Goal: Information Seeking & Learning: Check status

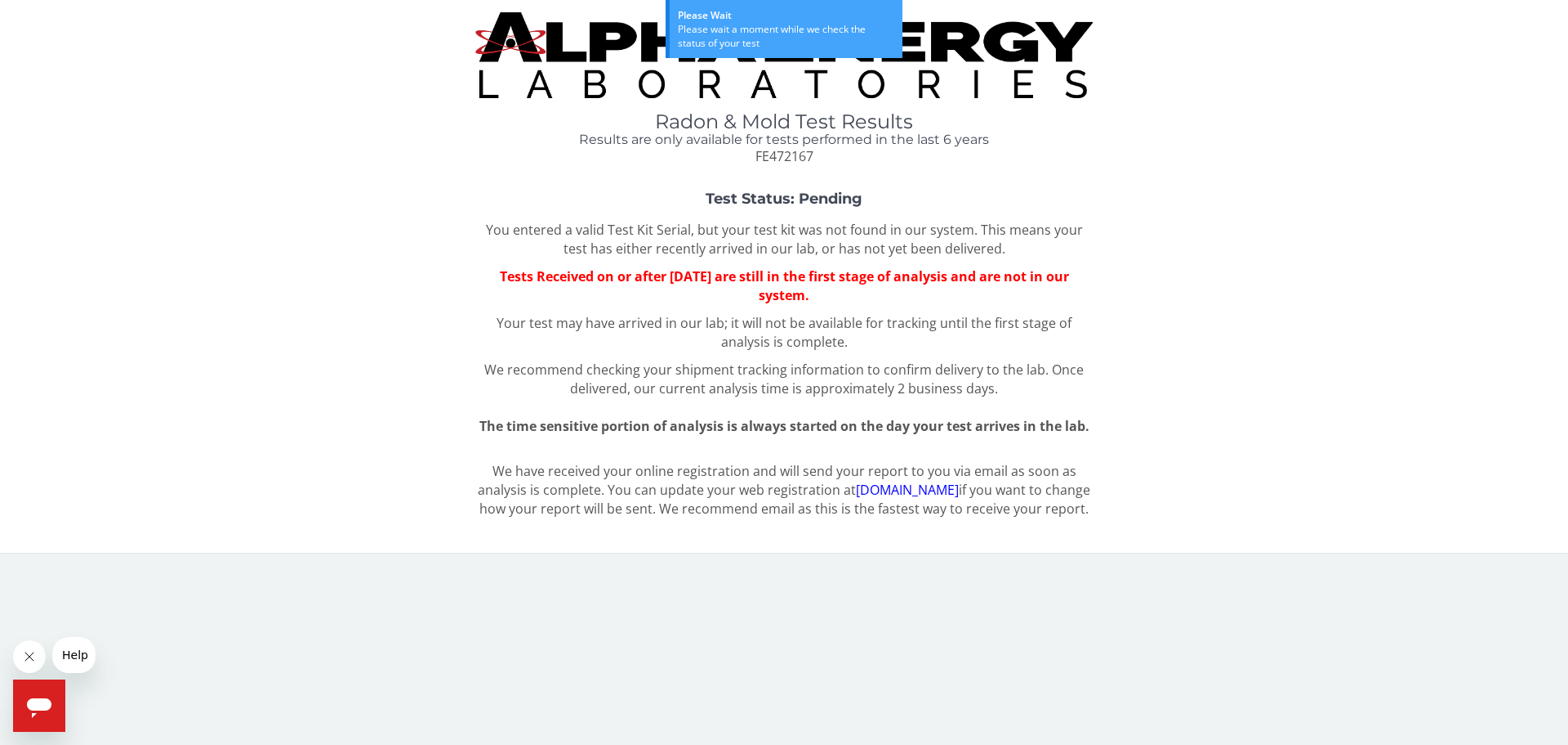
drag, startPoint x: 944, startPoint y: 299, endPoint x: 419, endPoint y: 288, distance: 525.1
click at [419, 288] on div "Test Status: Pending You entered a valid Test Kit Serial, but your test kit was…" at bounding box center [784, 313] width 1544 height 244
drag, startPoint x: 435, startPoint y: 268, endPoint x: 932, endPoint y: 293, distance: 497.6
click at [932, 293] on div "Test Status: Pending You entered a valid Test Kit Serial, but your test kit was…" at bounding box center [784, 313] width 1544 height 244
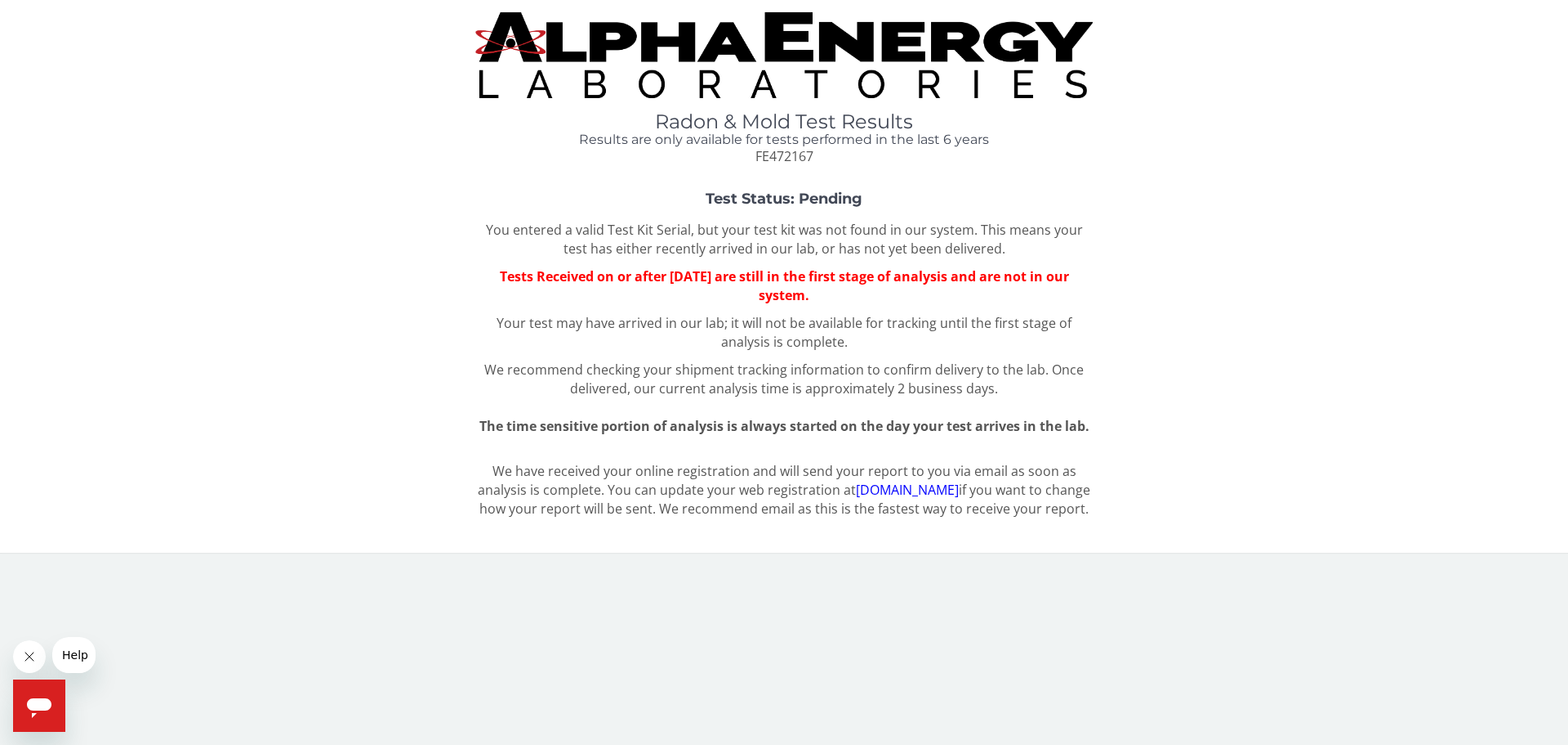
click at [932, 293] on p "Tests Received on or after [DATE] are still in the first stage of analysis and …" at bounding box center [784, 285] width 617 height 38
click at [870, 336] on p "Your test may have arrived in our lab; it will not be available for tracking un…" at bounding box center [784, 332] width 617 height 38
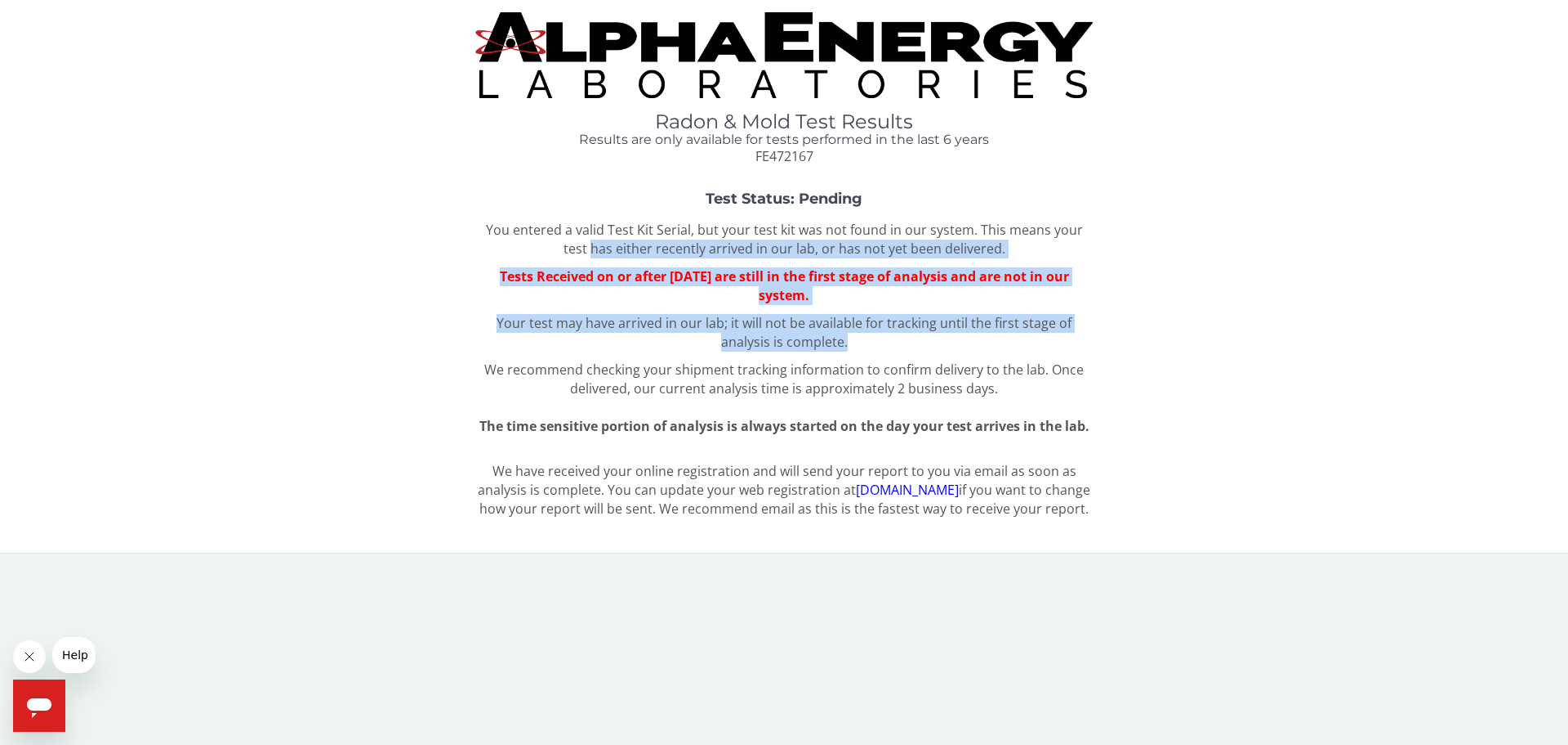
drag, startPoint x: 885, startPoint y: 341, endPoint x: 196, endPoint y: 257, distance: 694.1
click at [196, 257] on div "Test Status: Pending You entered a valid Test Kit Serial, but your test kit was…" at bounding box center [784, 313] width 1544 height 244
